Goal: Task Accomplishment & Management: Complete application form

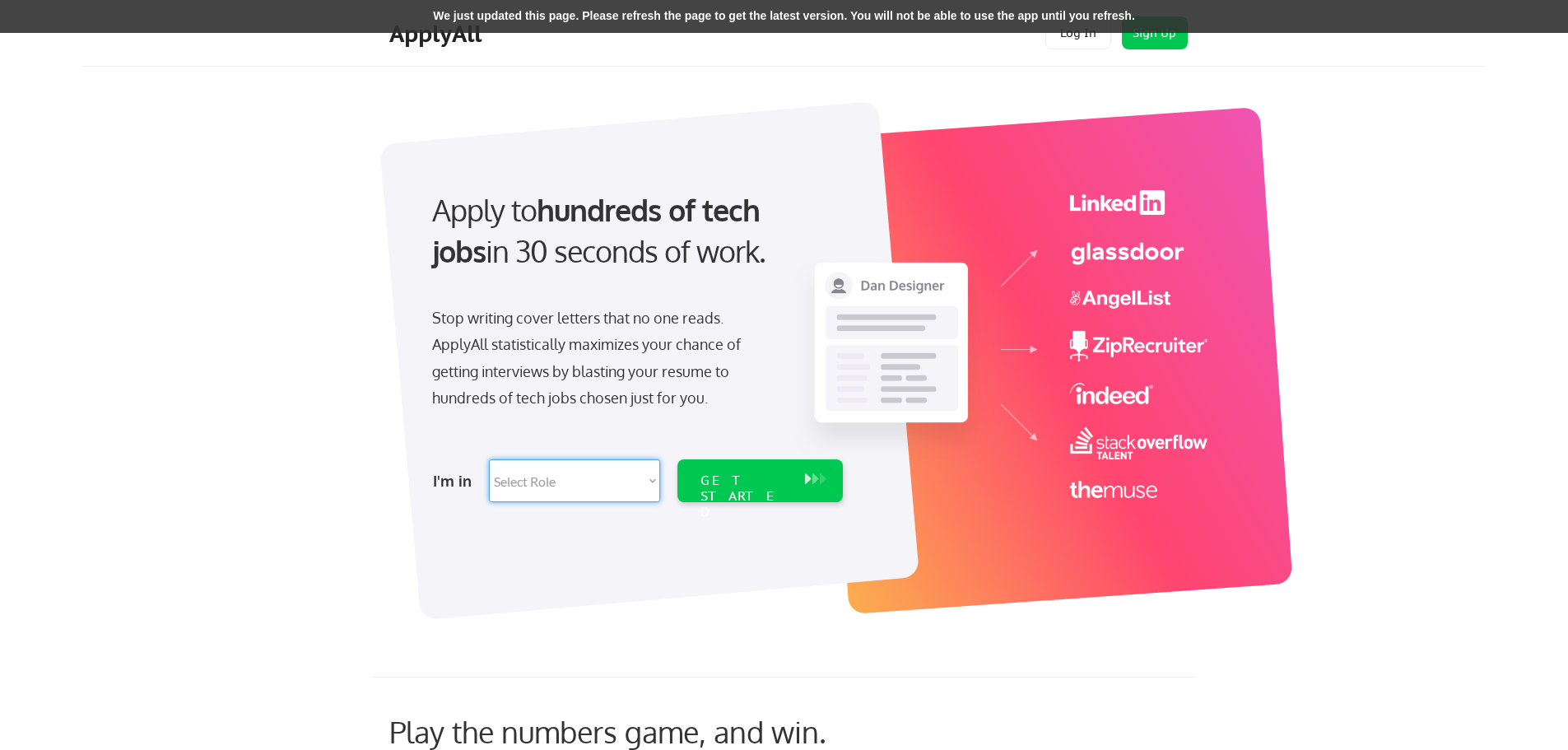
click at [642, 480] on select "Select Role Software Engineering Product Management Customer Success Sales UI/U…" at bounding box center [575, 481] width 171 height 43
select select ""hr_recruiting""
click at [489, 460] on select "Select Role Software Engineering Product Management Customer Success Sales UI/U…" at bounding box center [575, 481] width 171 height 43
select select ""hr_recruiting""
click at [381, 180] on div "Apply to hundreds of tech jobs in 30 seconds of work. Stop writing cover letter…" at bounding box center [809, 351] width 1351 height 545
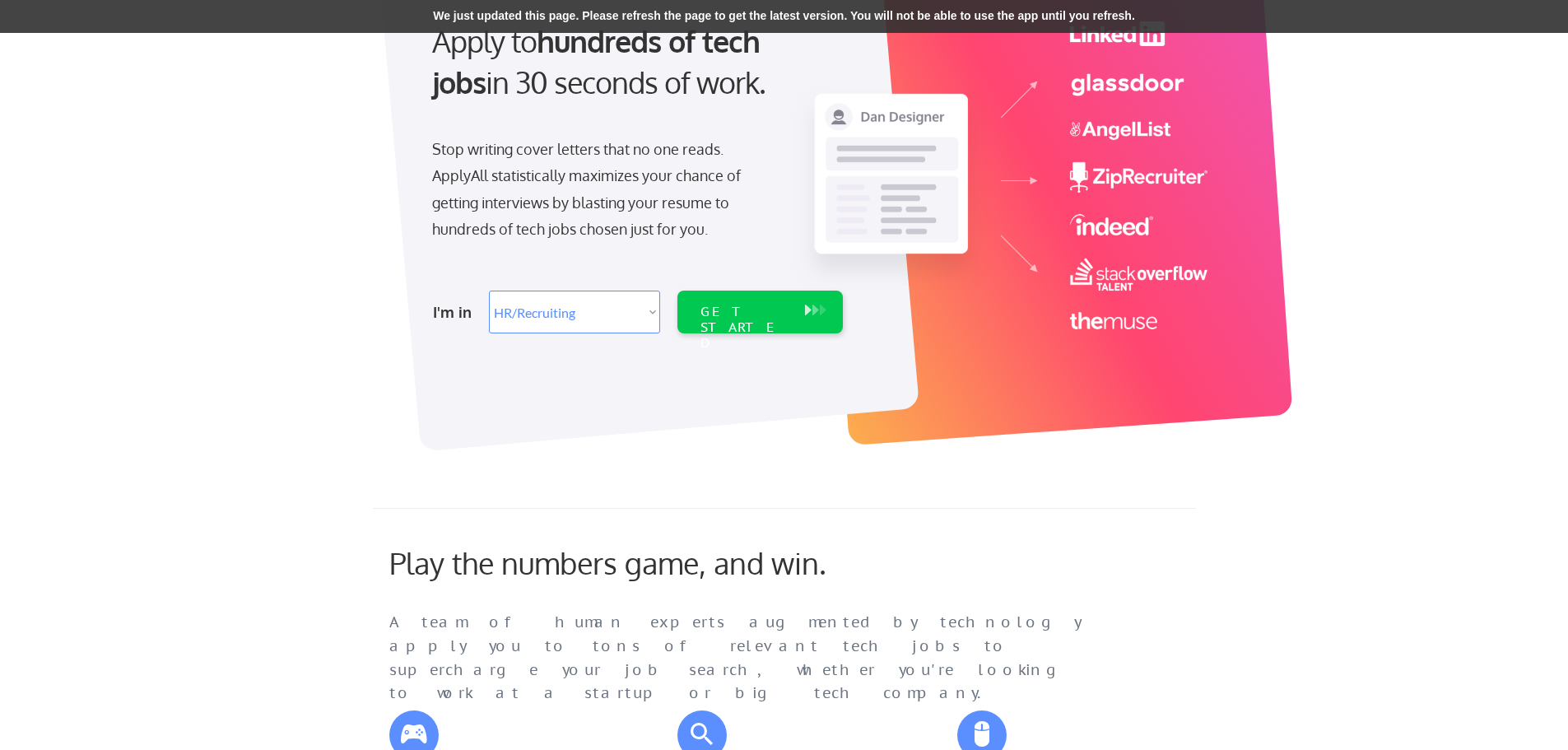
scroll to position [164, 0]
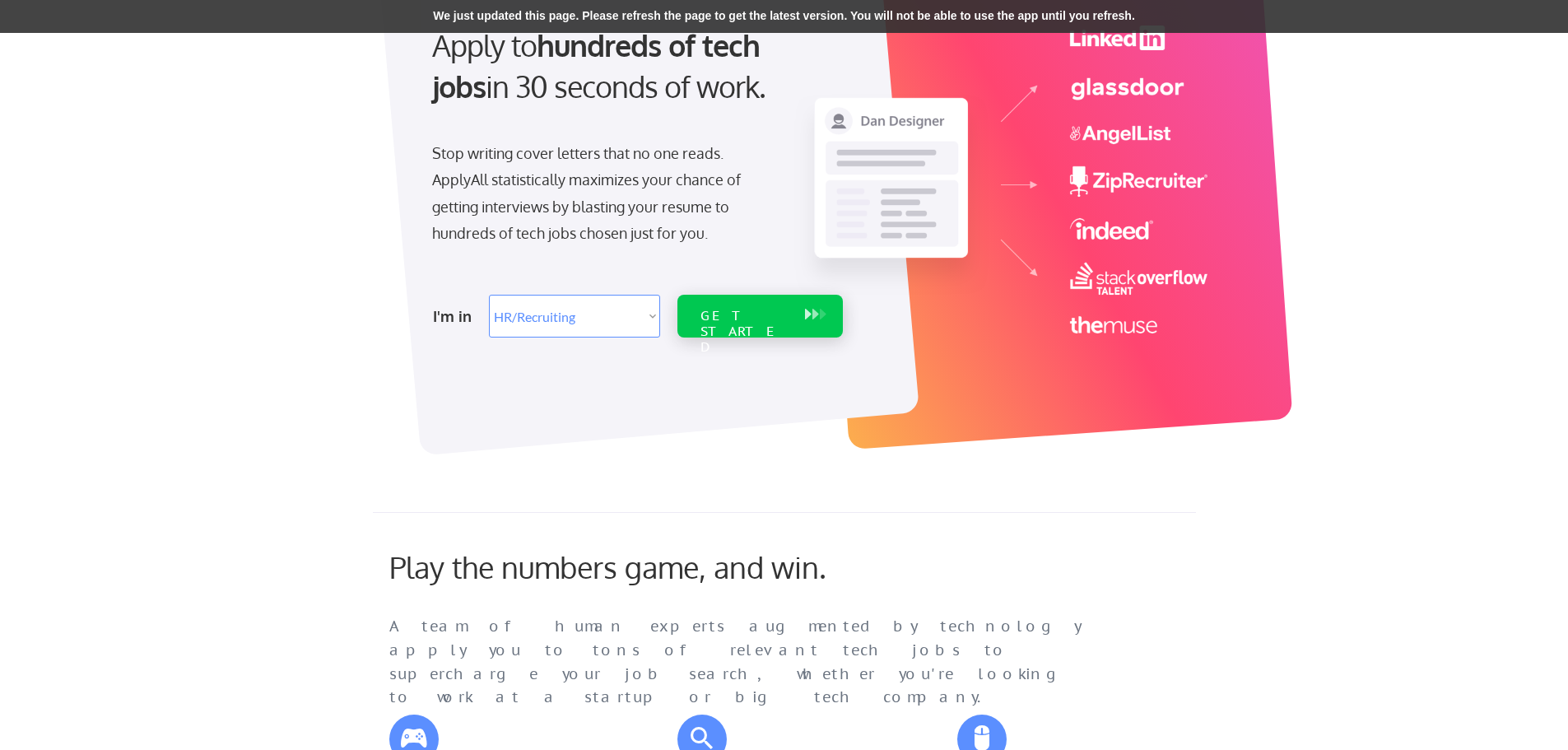
click at [809, 321] on button at bounding box center [815, 314] width 16 height 18
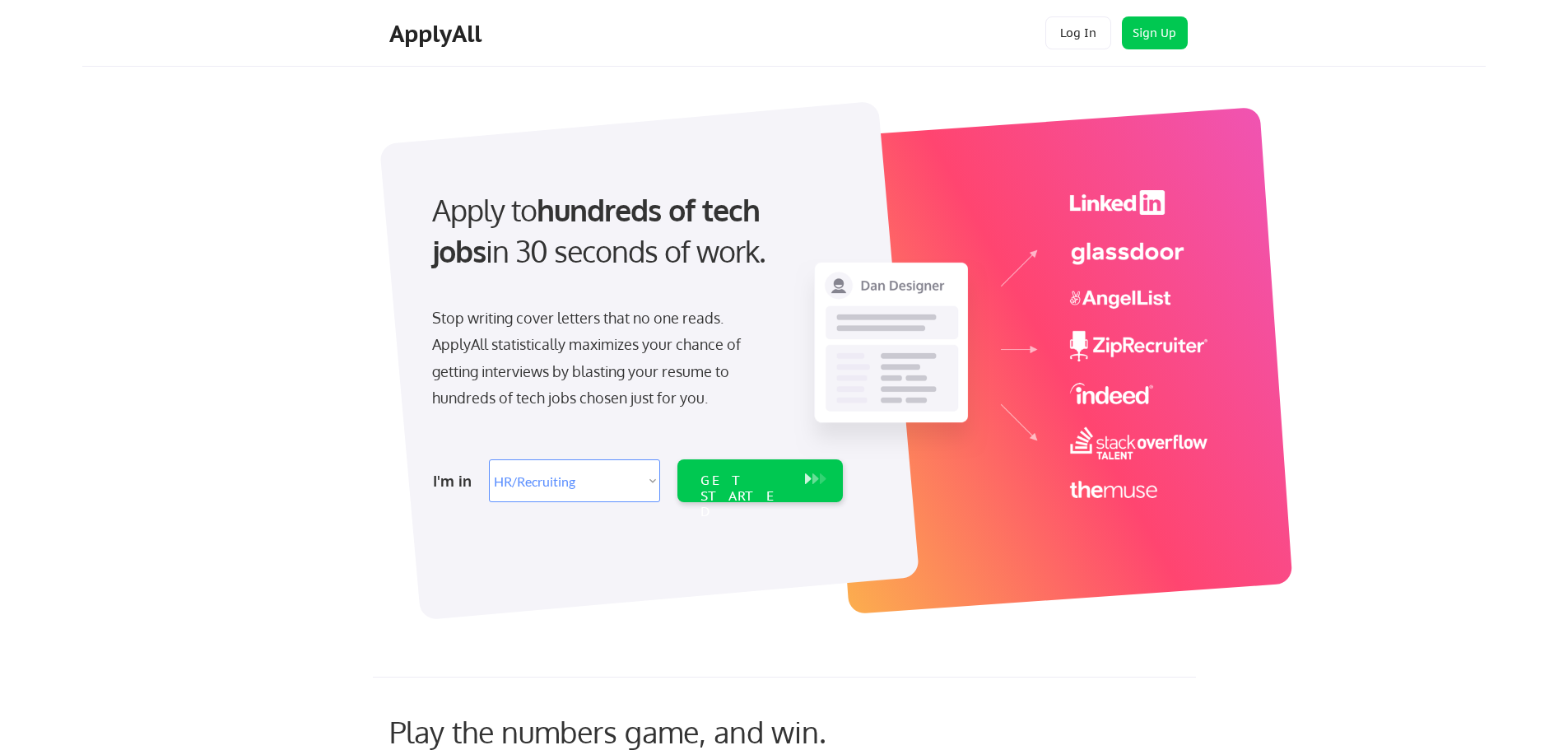
select select ""hr_recruiting""
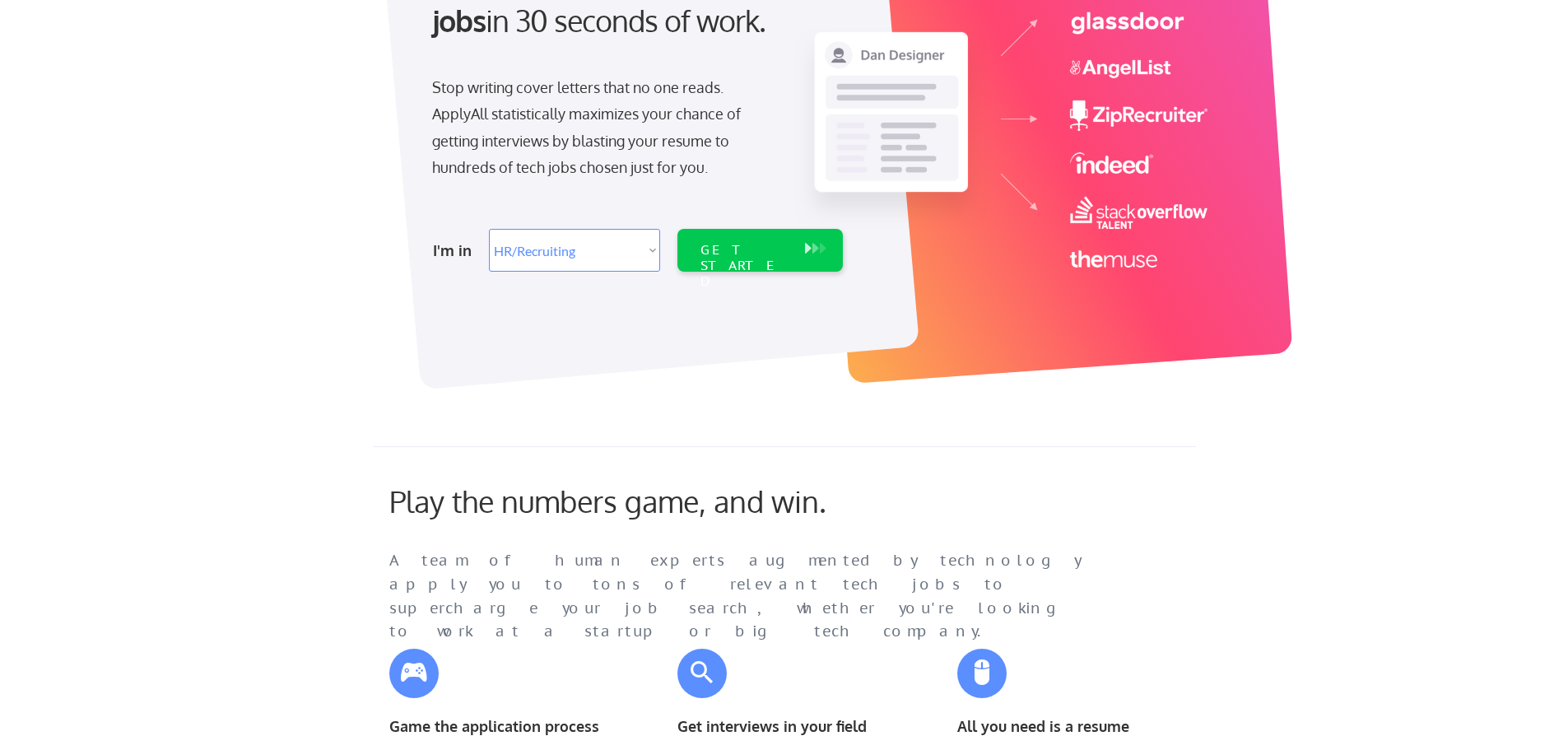
scroll to position [164, 0]
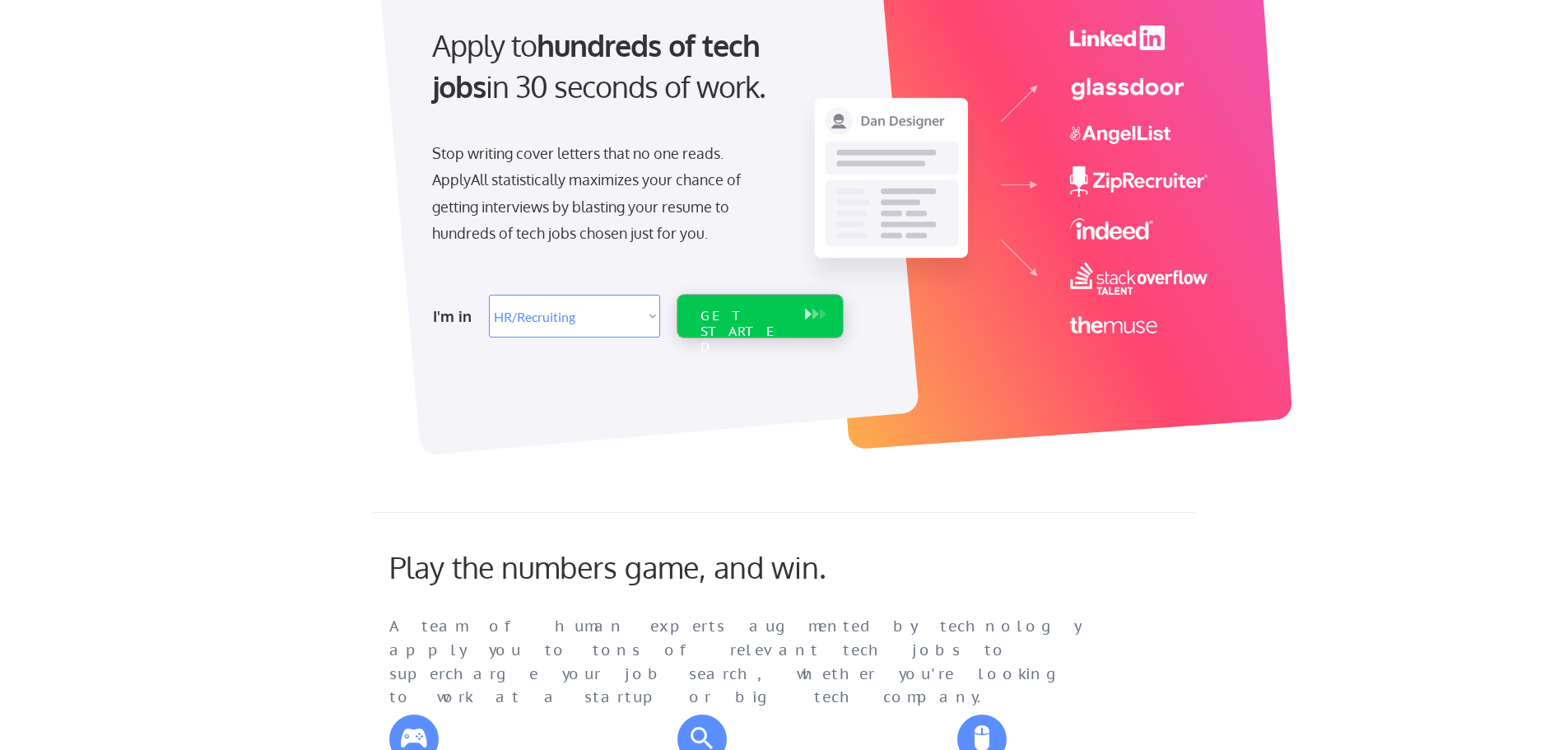
click at [724, 327] on div "GET STARTED" at bounding box center [744, 316] width 105 height 43
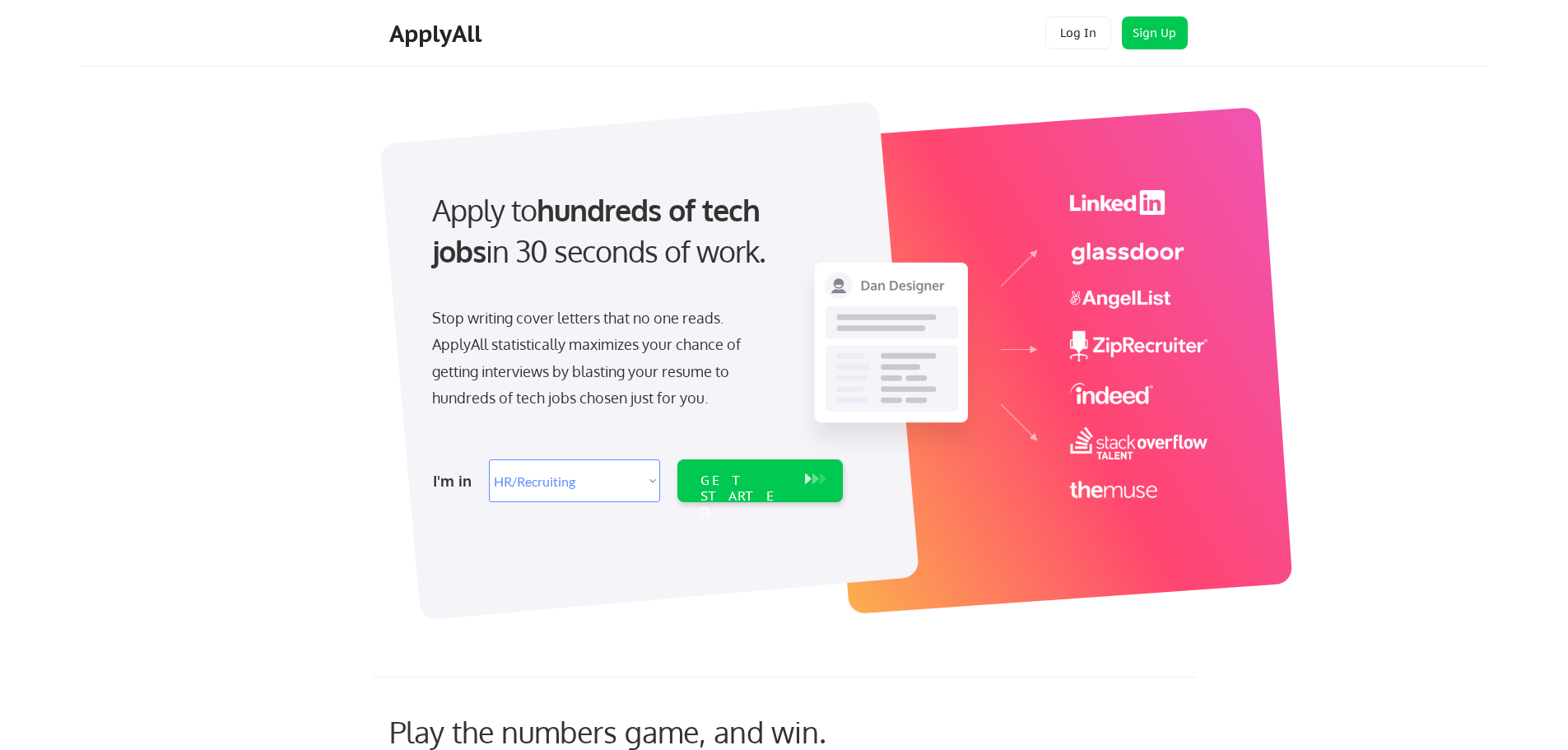
select select ""hr_recruiting""
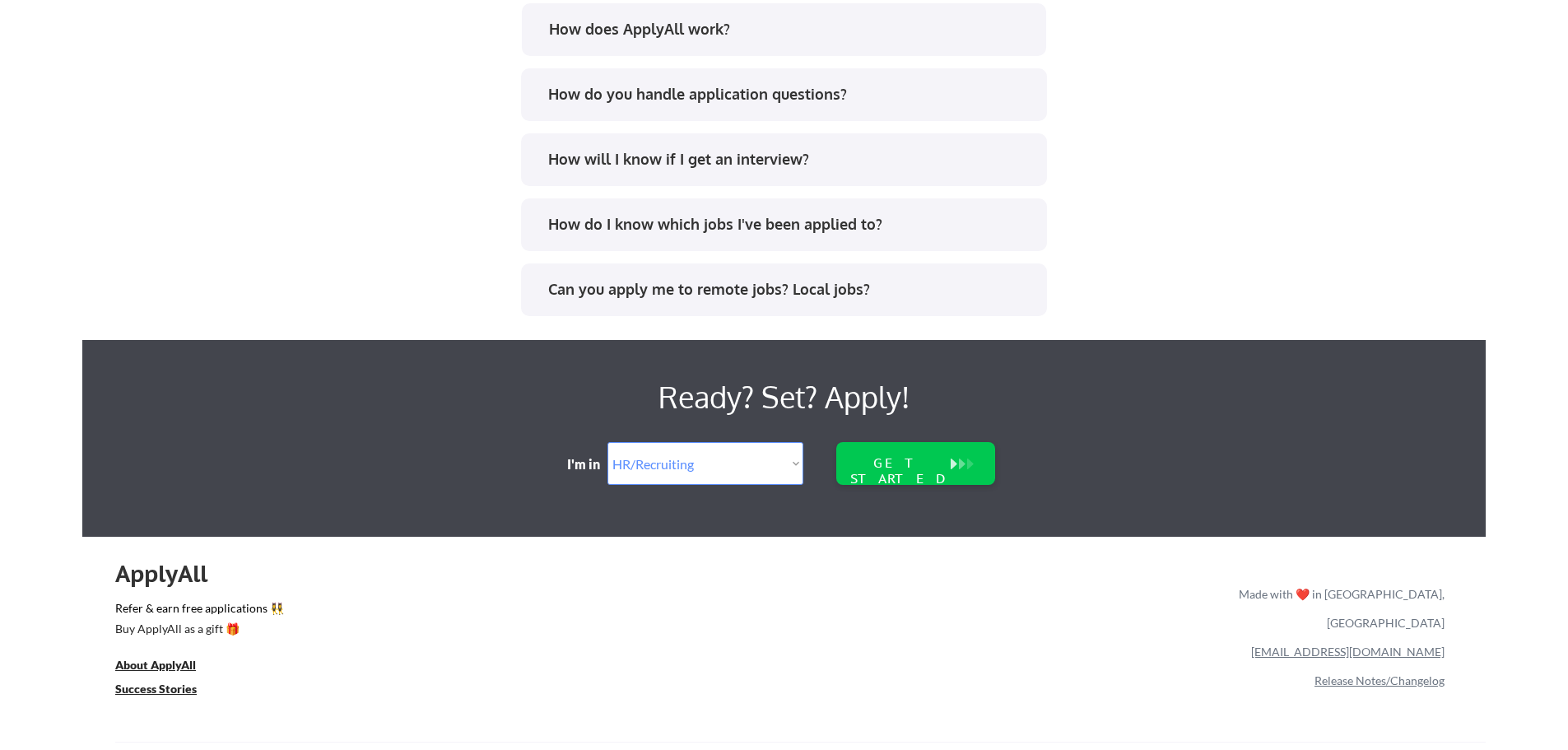
scroll to position [2872, 0]
